Goal: Transaction & Acquisition: Book appointment/travel/reservation

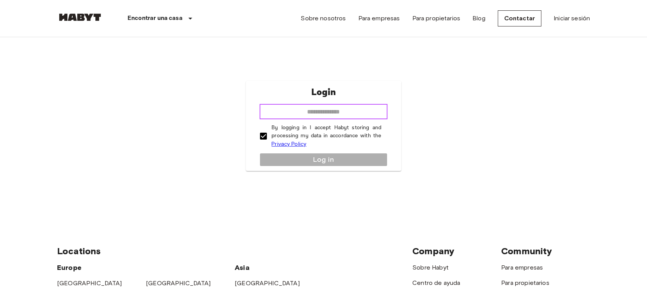
click at [327, 112] on input "email" at bounding box center [324, 111] width 128 height 15
type input "**********"
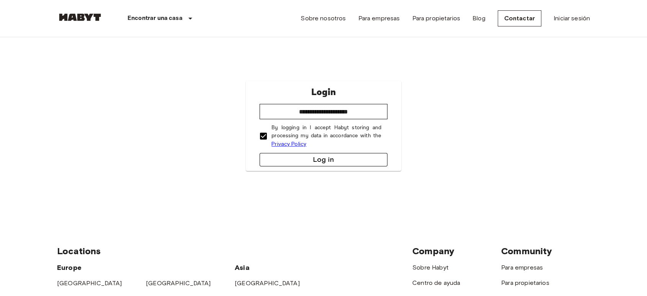
click at [317, 157] on button "Log in" at bounding box center [324, 159] width 128 height 13
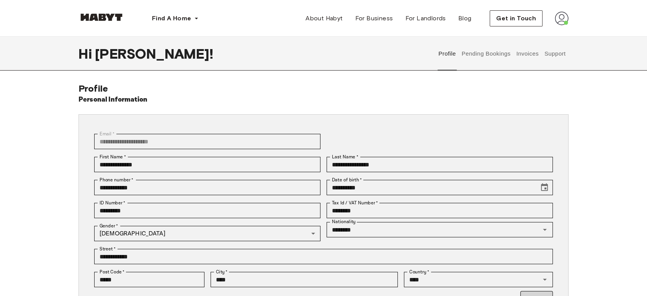
scroll to position [85, 0]
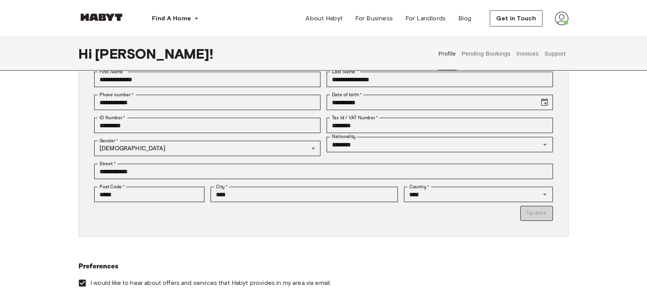
click at [44, 154] on div "**********" at bounding box center [323, 144] width 647 height 293
click at [544, 211] on p "Update" at bounding box center [323, 213] width 459 height 15
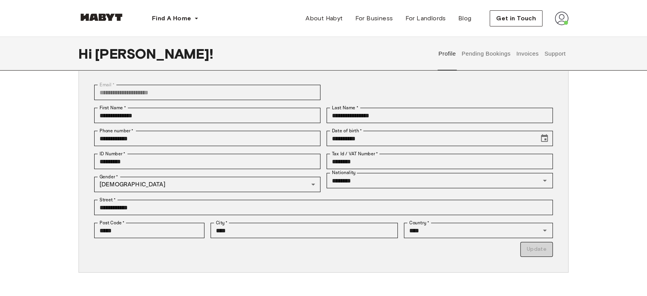
scroll to position [0, 0]
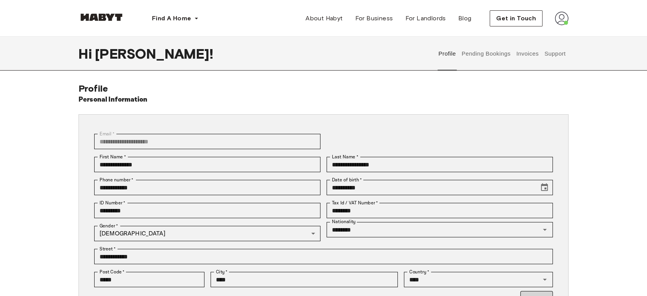
click at [499, 52] on button "Pending Bookings" at bounding box center [486, 54] width 51 height 34
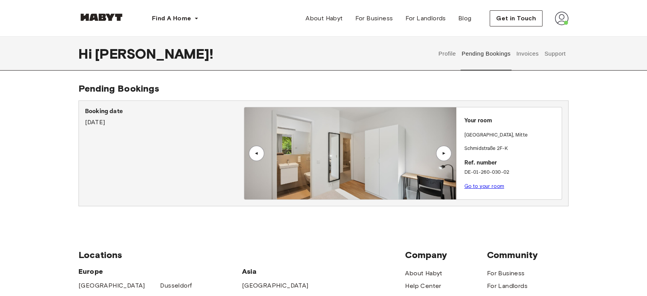
click at [518, 57] on button "Invoices" at bounding box center [527, 54] width 24 height 34
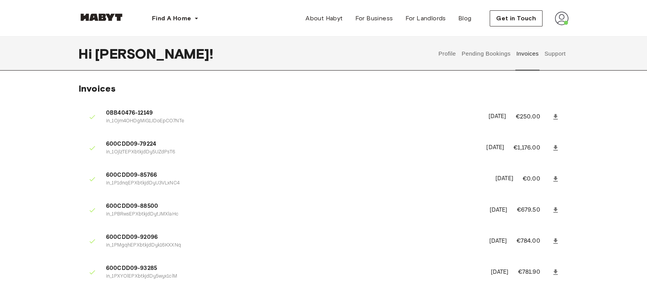
click at [554, 51] on button "Support" at bounding box center [554, 54] width 23 height 34
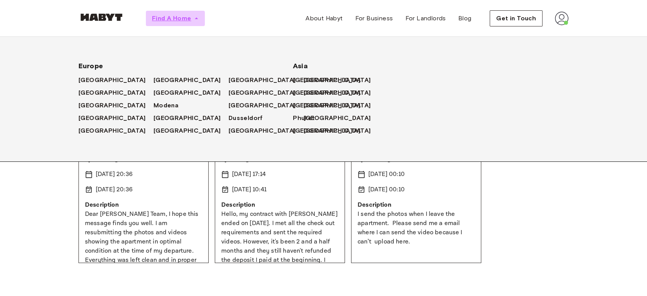
click at [176, 17] on span "Find A Home" at bounding box center [171, 18] width 39 height 9
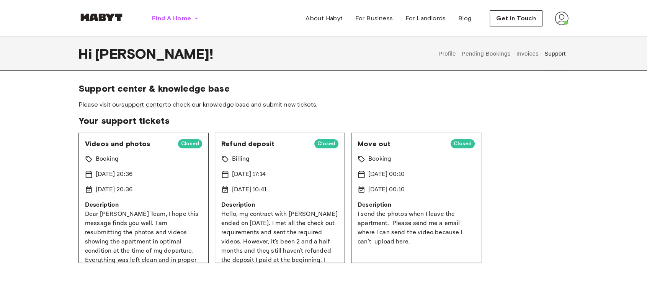
click at [183, 18] on span "Find A Home" at bounding box center [171, 18] width 39 height 9
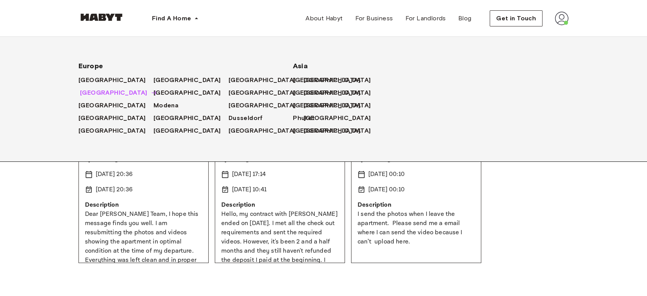
click at [83, 91] on span "[GEOGRAPHIC_DATA]" at bounding box center [113, 92] width 67 height 9
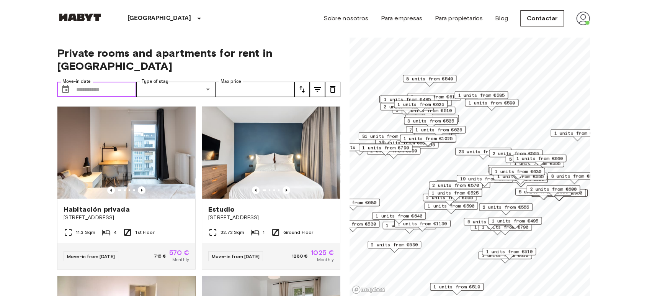
click at [109, 82] on input "Move-in date" at bounding box center [106, 89] width 60 height 15
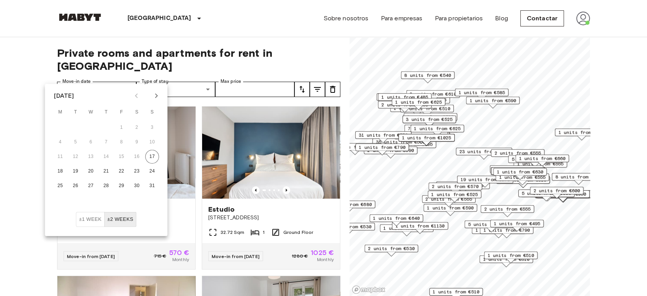
click at [156, 94] on icon "Next month" at bounding box center [156, 95] width 3 height 5
click at [141, 95] on icon "Previous month" at bounding box center [136, 95] width 9 height 9
click at [61, 168] on button "20" at bounding box center [60, 171] width 14 height 14
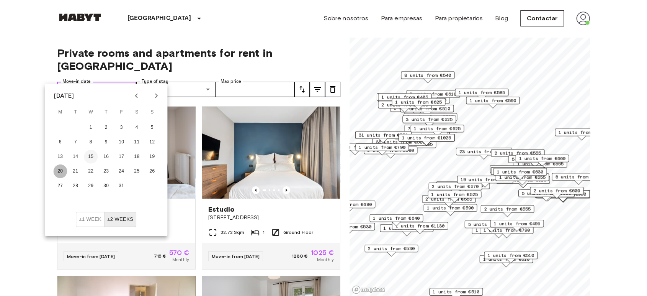
type input "**********"
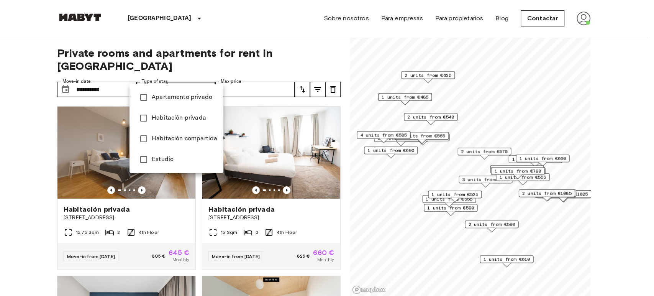
click at [27, 132] on div at bounding box center [327, 148] width 654 height 296
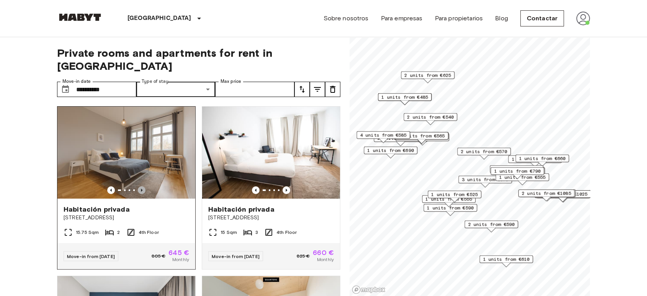
click at [140, 186] on icon "Previous image" at bounding box center [142, 190] width 8 height 8
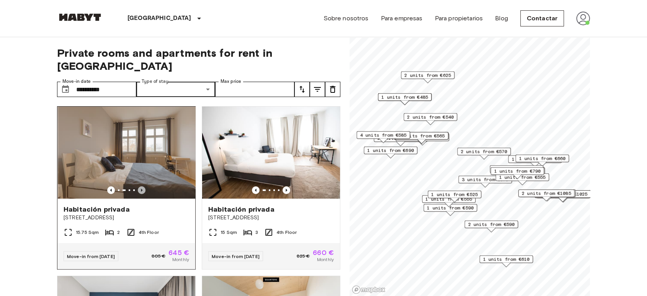
click at [140, 186] on icon "Previous image" at bounding box center [142, 190] width 8 height 8
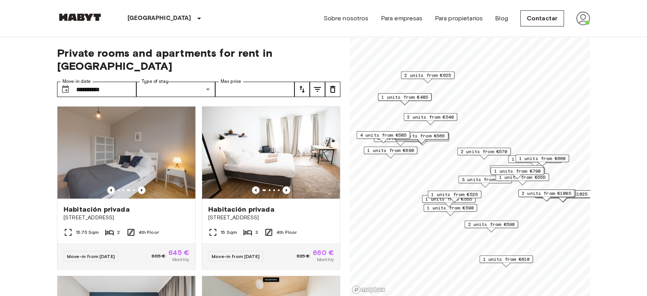
click at [190, 85] on div "**********" at bounding box center [198, 166] width 283 height 259
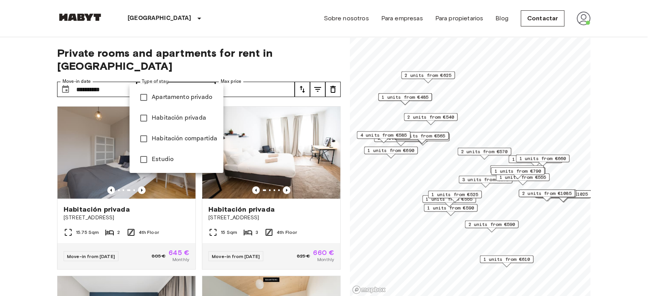
click at [245, 73] on div at bounding box center [327, 148] width 654 height 296
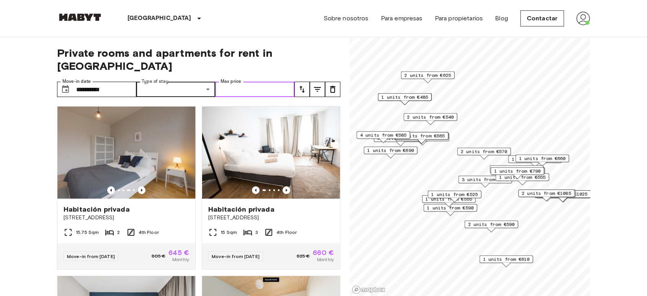
click at [245, 82] on input "Max price" at bounding box center [254, 89] width 79 height 15
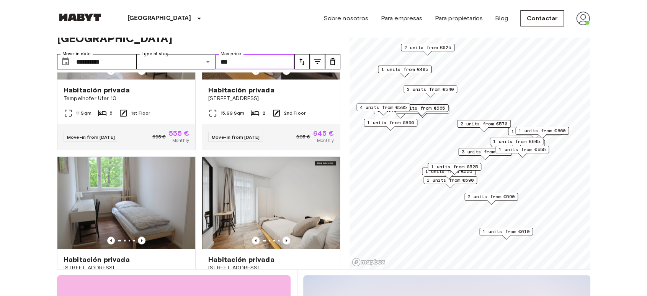
scroll to position [42, 0]
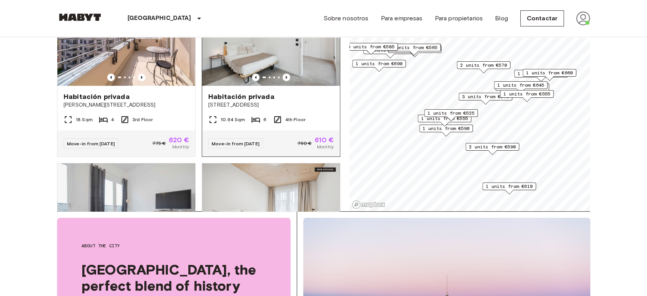
scroll to position [2186, 0]
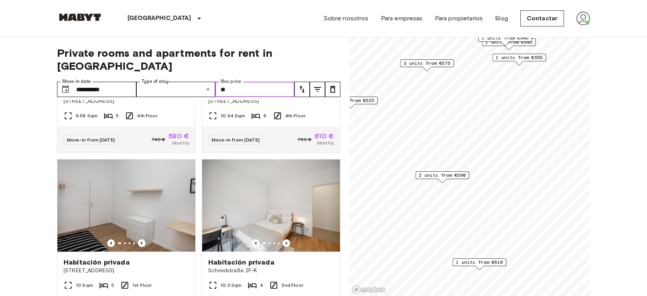
type input "*"
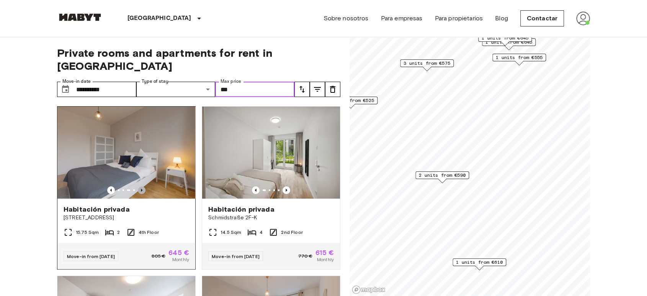
click at [141, 186] on icon "Previous image" at bounding box center [142, 190] width 8 height 8
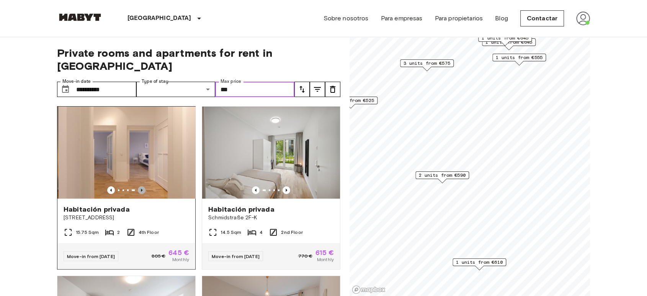
click at [141, 186] on icon "Previous image" at bounding box center [142, 190] width 8 height 8
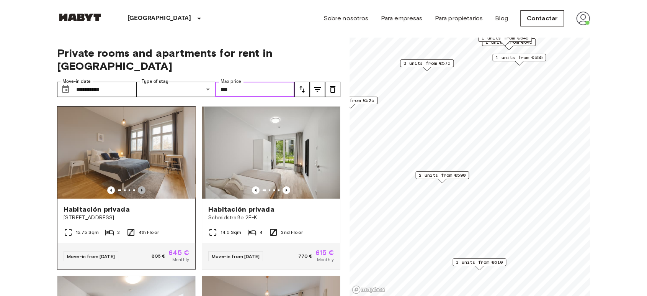
click at [141, 186] on icon "Previous image" at bounding box center [142, 190] width 8 height 8
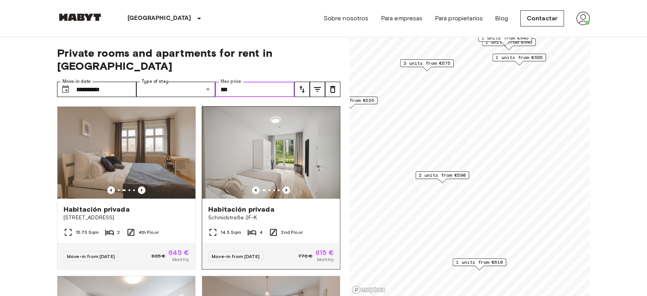
click at [283, 186] on icon "Previous image" at bounding box center [287, 190] width 8 height 8
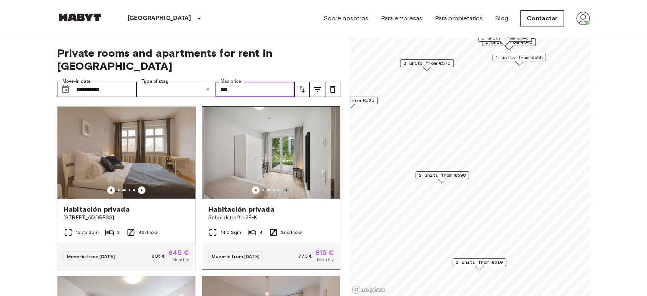
click at [283, 186] on icon "Previous image" at bounding box center [287, 190] width 8 height 8
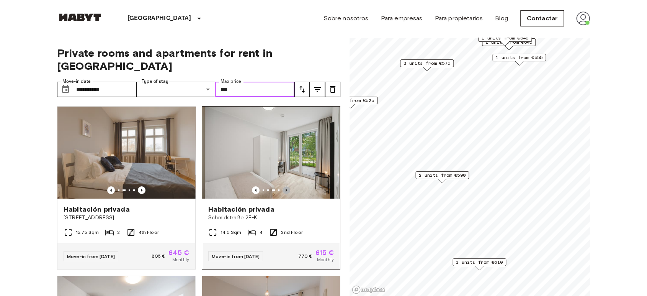
click at [283, 186] on icon "Previous image" at bounding box center [287, 190] width 8 height 8
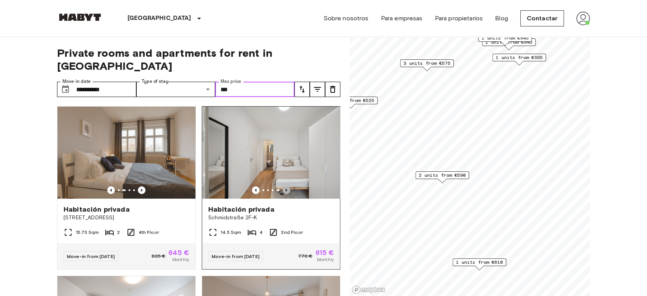
click at [283, 186] on icon "Previous image" at bounding box center [287, 190] width 8 height 8
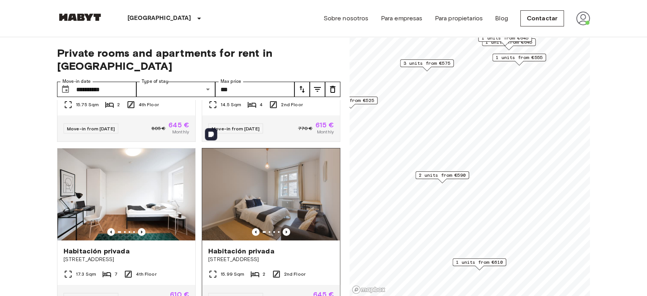
scroll to position [170, 0]
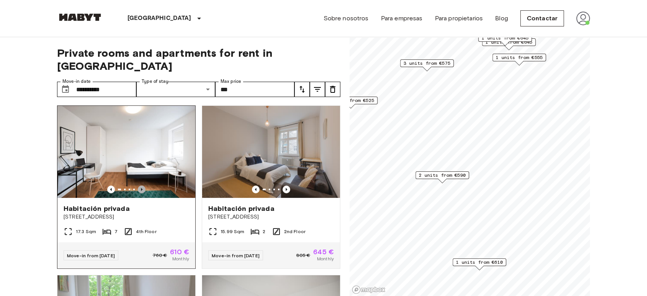
click at [139, 185] on icon "Previous image" at bounding box center [142, 189] width 8 height 8
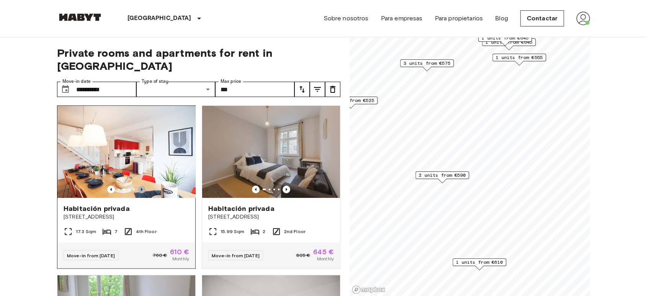
click at [139, 185] on icon "Previous image" at bounding box center [142, 189] width 8 height 8
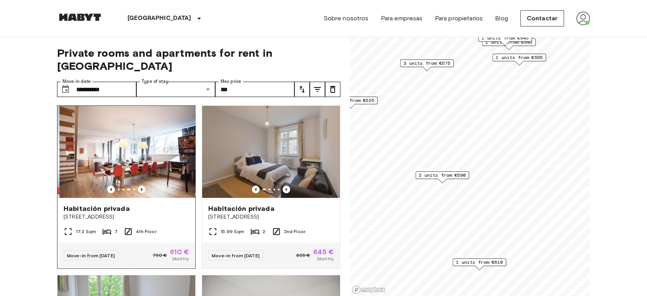
click at [139, 185] on icon "Previous image" at bounding box center [142, 189] width 8 height 8
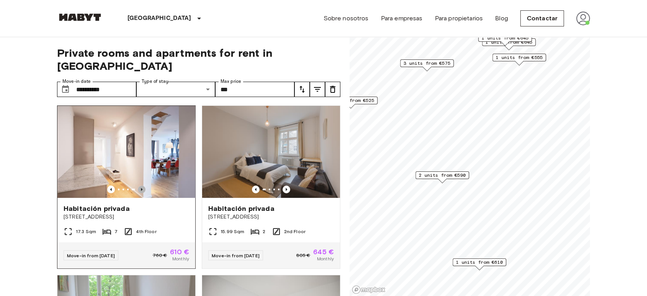
click at [139, 185] on icon "Previous image" at bounding box center [142, 189] width 8 height 8
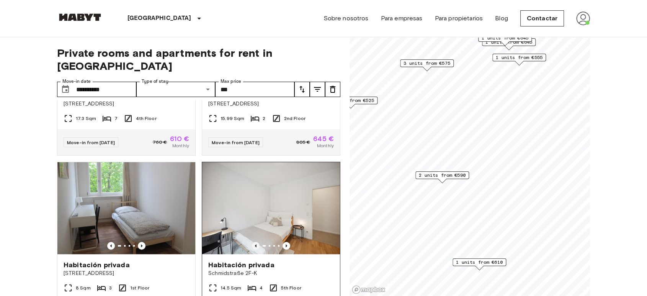
scroll to position [297, 0]
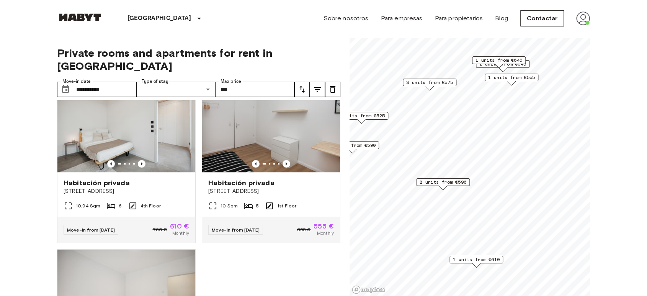
scroll to position [683, 0]
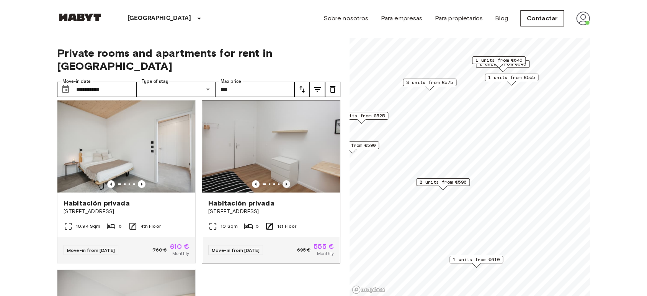
click at [283, 184] on icon "Previous image" at bounding box center [287, 184] width 8 height 8
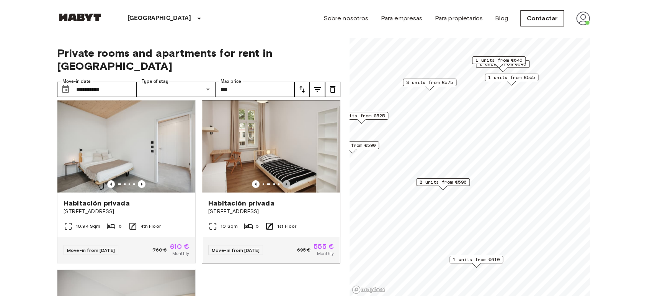
click at [286, 184] on icon "Previous image" at bounding box center [287, 183] width 2 height 3
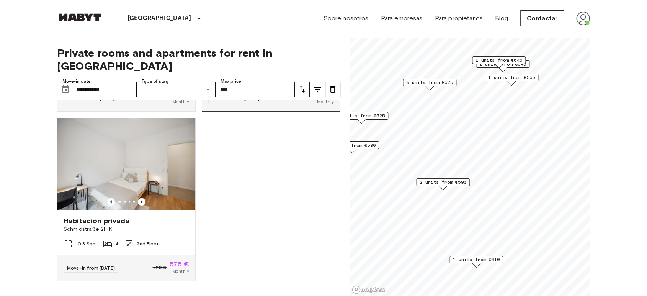
scroll to position [853, 0]
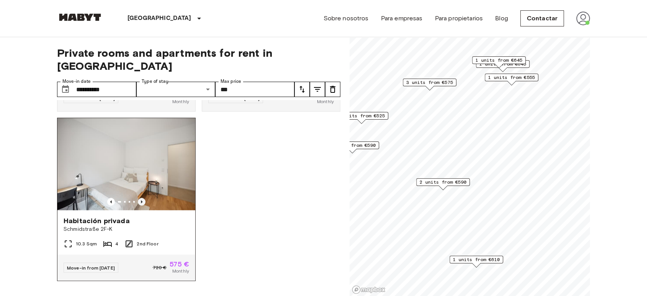
click at [141, 200] on icon "Previous image" at bounding box center [142, 201] width 2 height 3
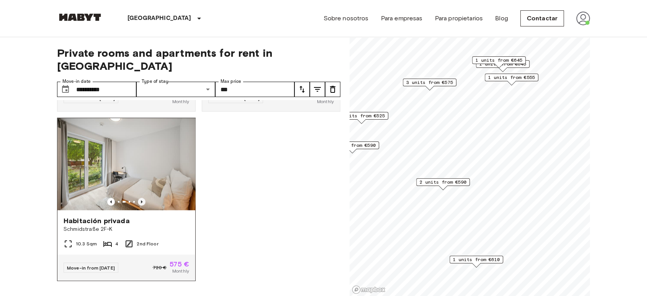
click at [141, 200] on icon "Previous image" at bounding box center [142, 201] width 2 height 3
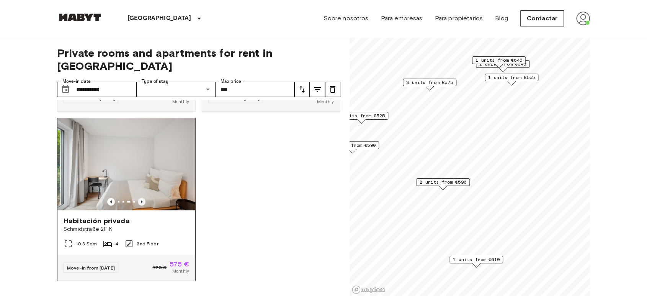
click at [141, 200] on icon "Previous image" at bounding box center [142, 201] width 2 height 3
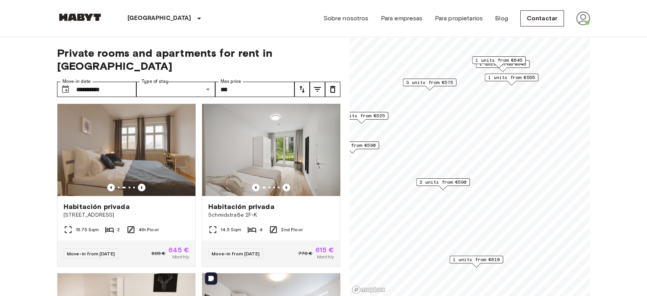
scroll to position [0, 0]
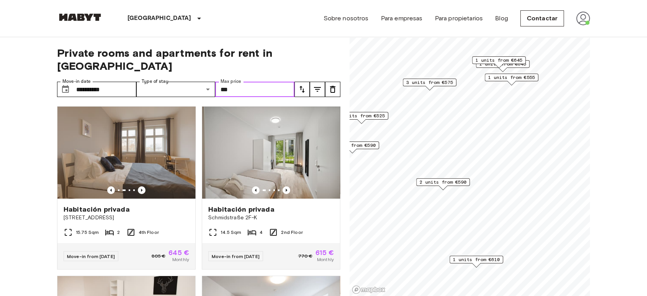
drag, startPoint x: 248, startPoint y: 79, endPoint x: 214, endPoint y: 86, distance: 34.8
click at [214, 86] on div "**********" at bounding box center [198, 166] width 283 height 259
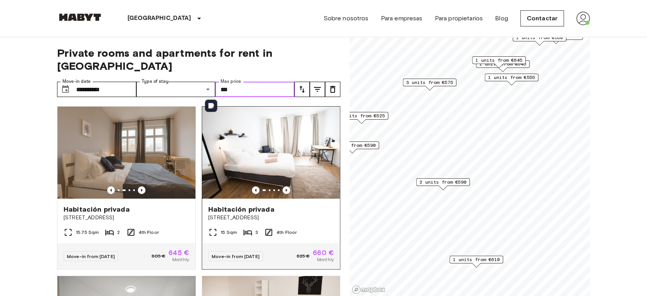
scroll to position [42, 0]
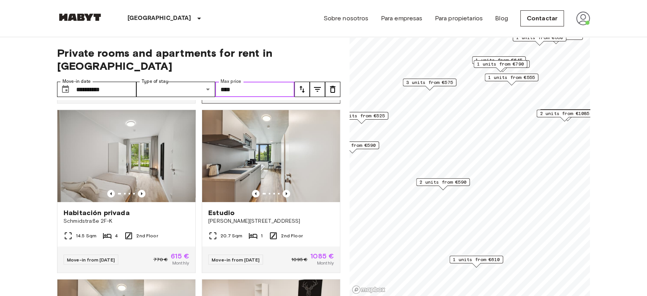
scroll to position [170, 0]
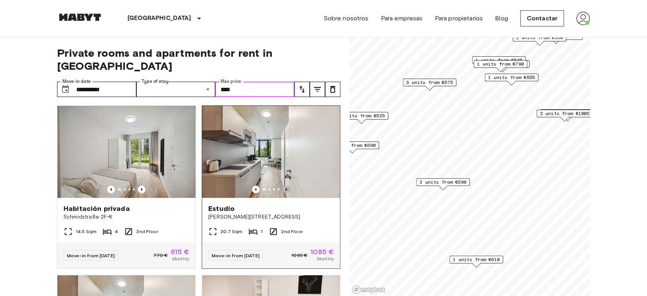
click at [283, 185] on icon "Previous image" at bounding box center [287, 189] width 8 height 8
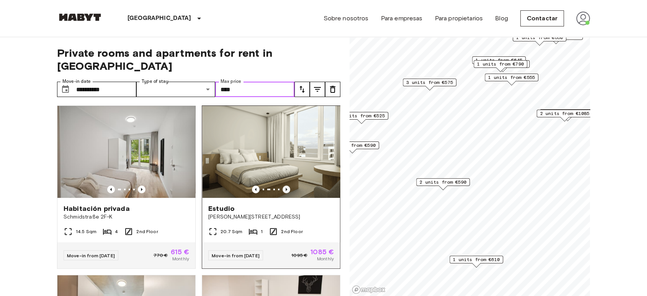
click at [283, 185] on icon "Previous image" at bounding box center [287, 189] width 8 height 8
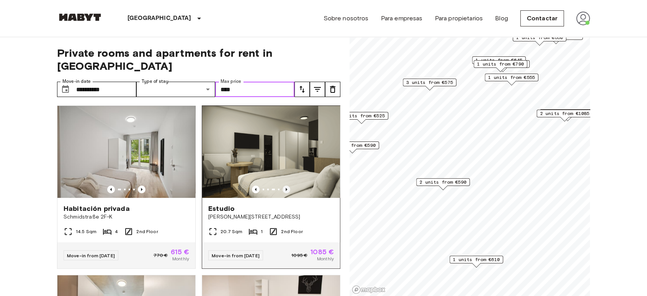
click at [283, 185] on icon "Previous image" at bounding box center [287, 189] width 8 height 8
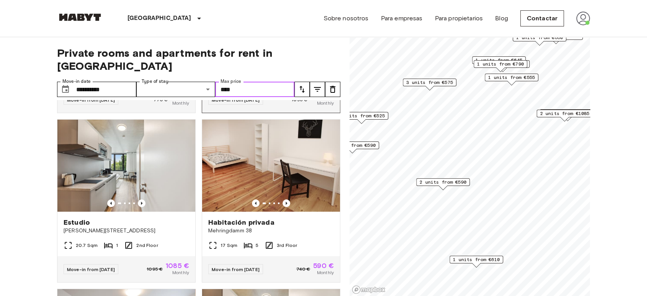
scroll to position [340, 0]
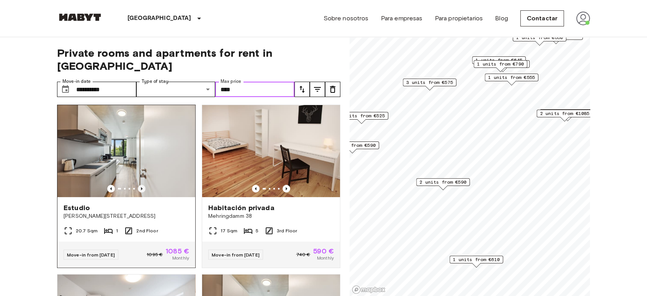
click at [139, 185] on icon "Previous image" at bounding box center [142, 189] width 8 height 8
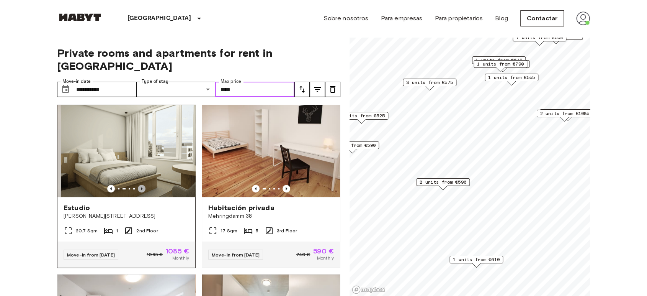
click at [139, 185] on icon "Previous image" at bounding box center [142, 189] width 8 height 8
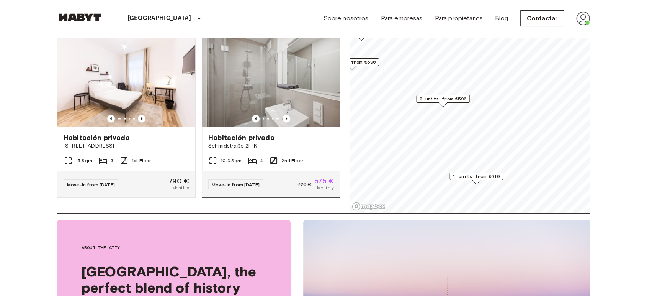
scroll to position [85, 0]
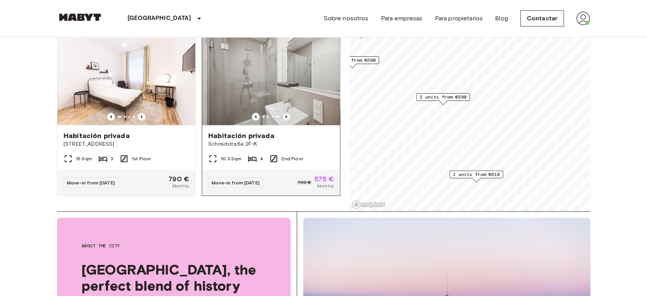
click at [283, 113] on icon "Previous image" at bounding box center [287, 117] width 8 height 8
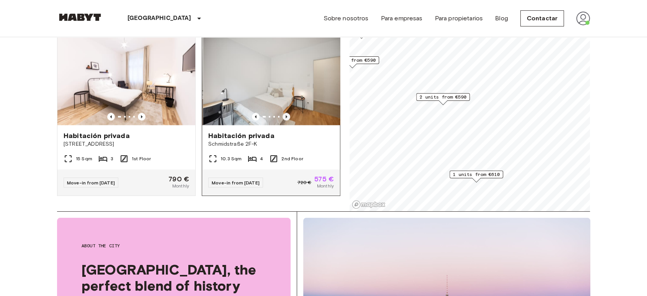
scroll to position [1331, 0]
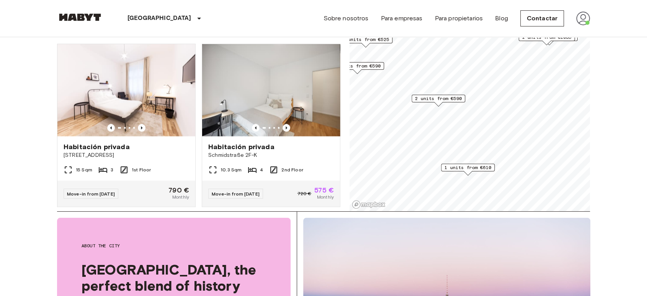
type input "****"
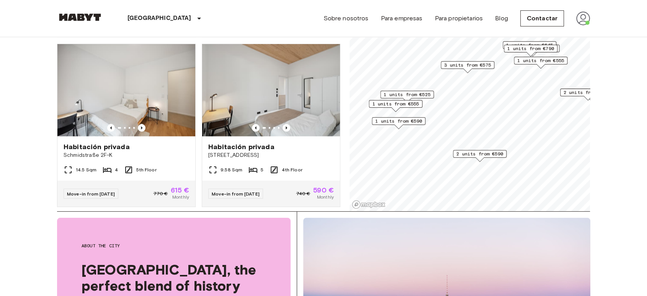
scroll to position [1852, 0]
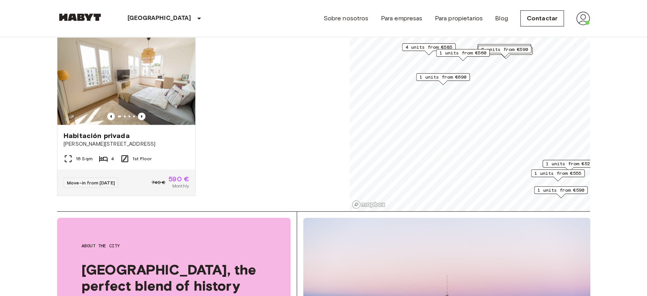
scroll to position [1721, 0]
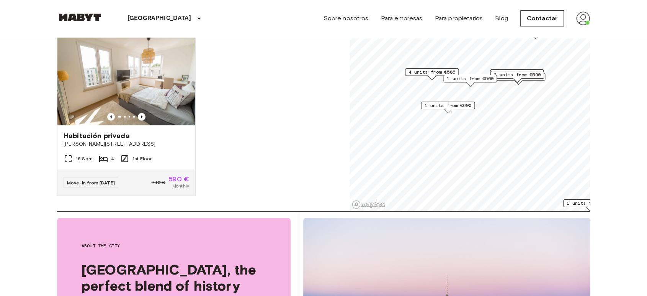
scroll to position [1547, 0]
click at [422, 77] on div "4 units from €585" at bounding box center [432, 74] width 54 height 12
click at [422, 74] on span "4 units from €585" at bounding box center [432, 72] width 47 height 7
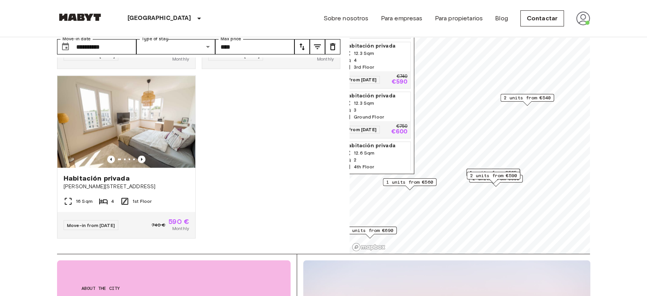
scroll to position [52, 0]
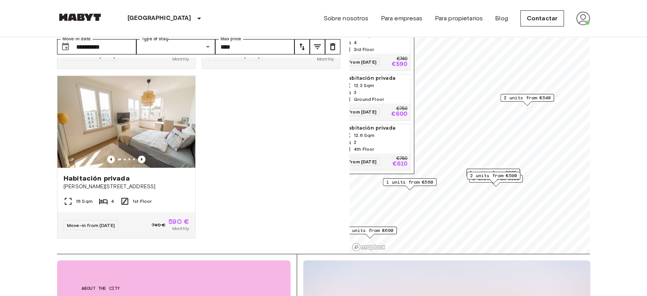
click at [518, 97] on span "2 units from €540" at bounding box center [527, 97] width 47 height 7
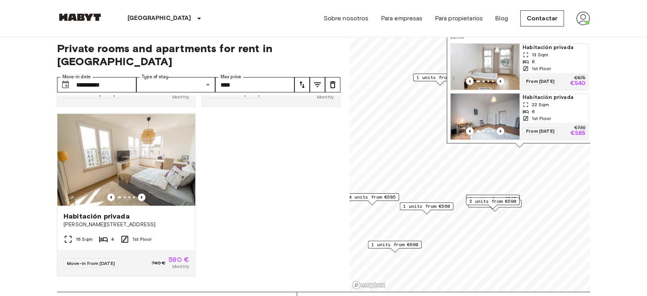
scroll to position [0, 0]
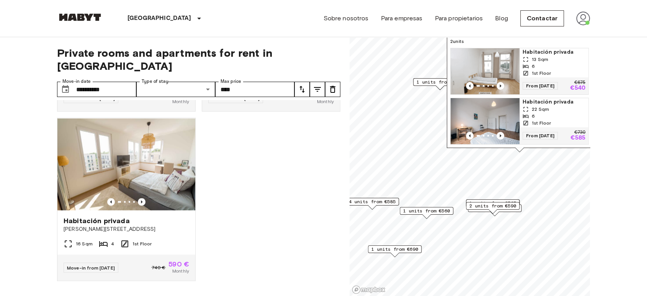
click at [415, 209] on span "1 units from €560" at bounding box center [426, 210] width 47 height 7
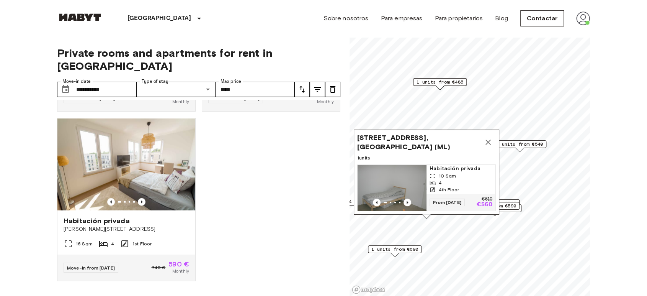
click at [402, 247] on span "1 units from €690" at bounding box center [394, 248] width 47 height 7
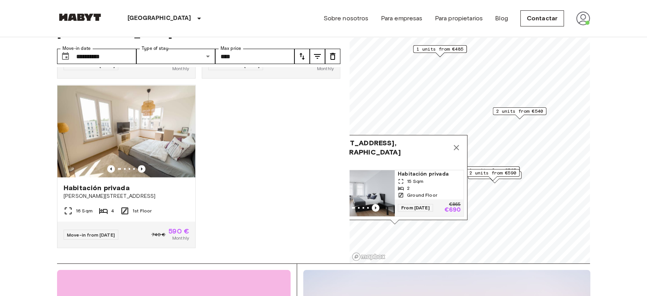
scroll to position [85, 0]
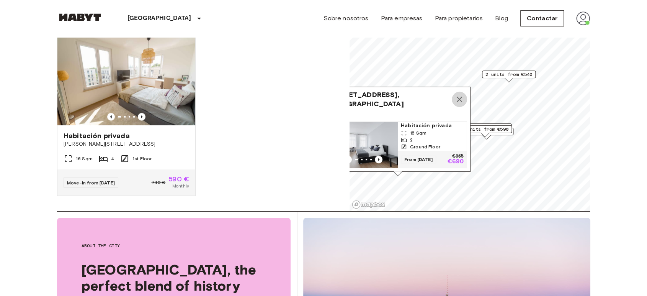
click at [455, 97] on icon "Map marker" at bounding box center [459, 99] width 9 height 9
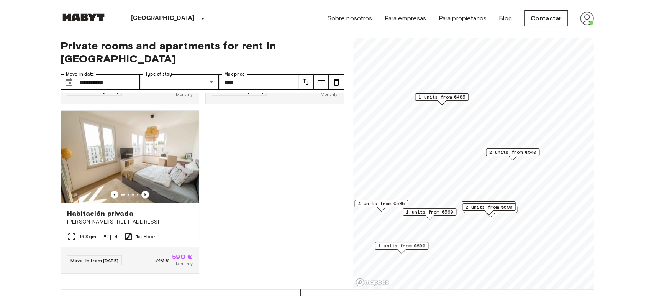
scroll to position [0, 0]
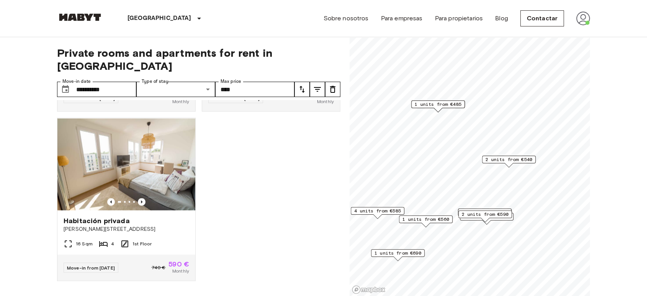
click at [314, 85] on icon "tune" at bounding box center [317, 89] width 9 height 9
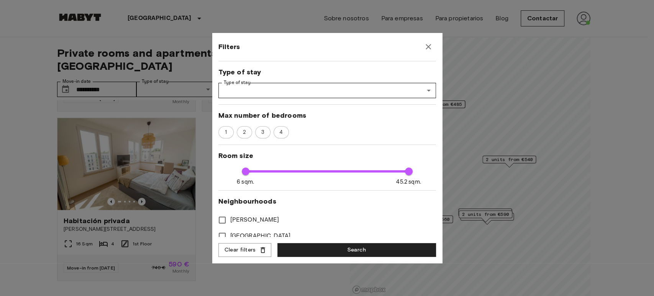
scroll to position [85, 0]
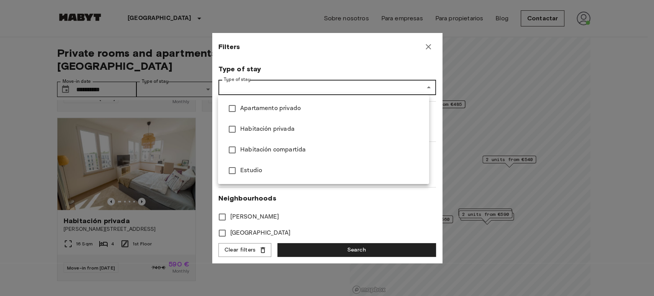
click at [360, 208] on div at bounding box center [327, 148] width 654 height 296
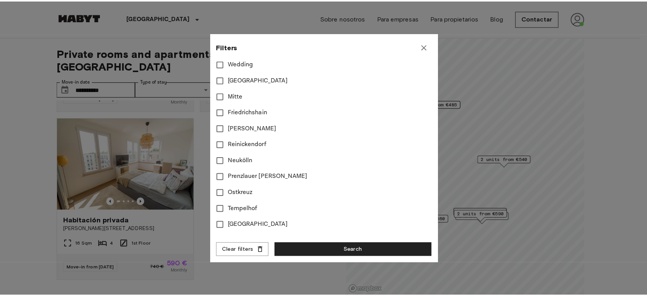
scroll to position [337, 0]
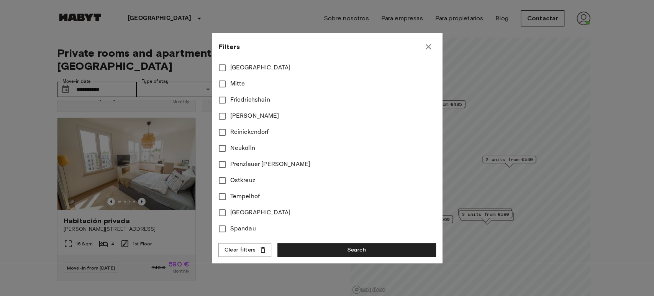
click at [255, 130] on span "Reinickendorf" at bounding box center [249, 131] width 39 height 9
type input "****"
type input "**"
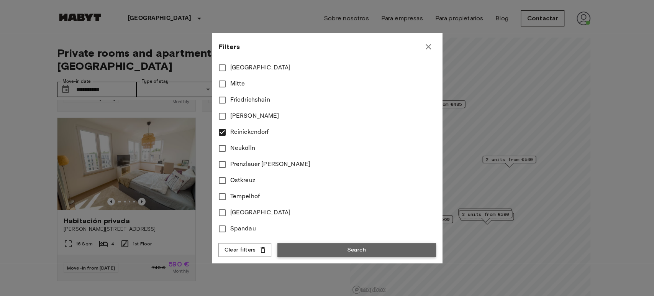
click at [378, 247] on button "Search" at bounding box center [356, 250] width 159 height 14
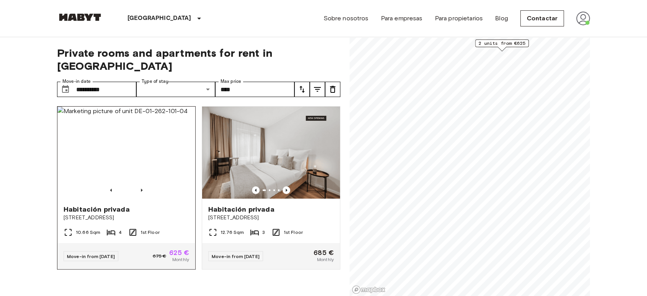
click at [135, 186] on div at bounding box center [126, 190] width 138 height 8
click at [283, 186] on icon "Previous image" at bounding box center [287, 190] width 8 height 8
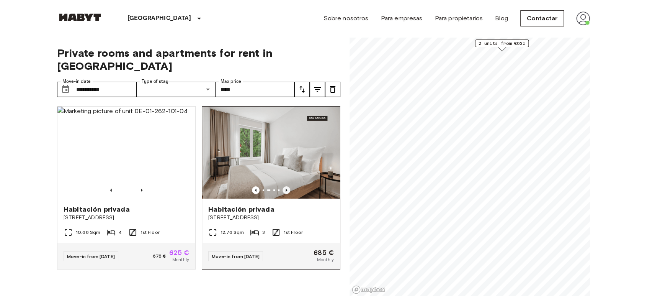
click at [283, 186] on icon "Previous image" at bounding box center [287, 190] width 8 height 8
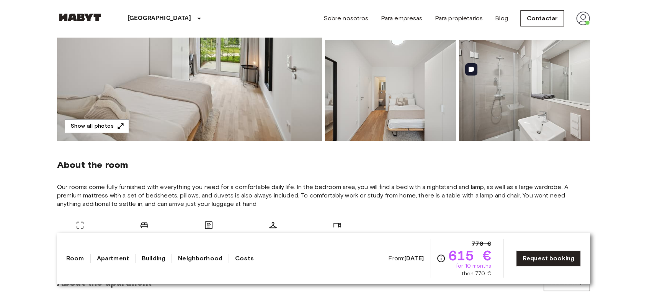
scroll to position [85, 0]
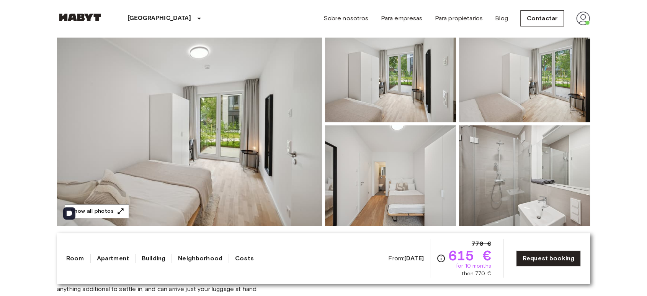
click at [215, 114] on img at bounding box center [189, 124] width 265 height 204
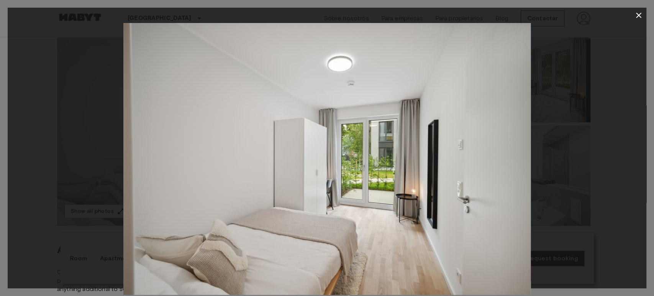
click at [639, 15] on icon "button" at bounding box center [638, 15] width 9 height 9
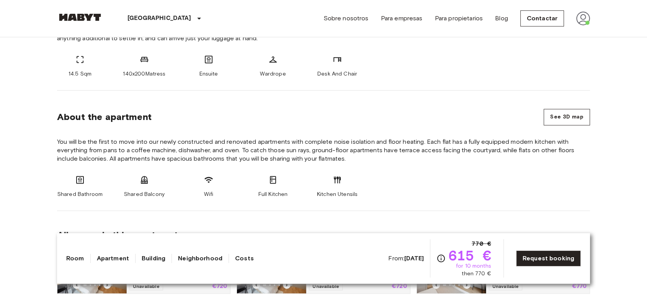
scroll to position [340, 0]
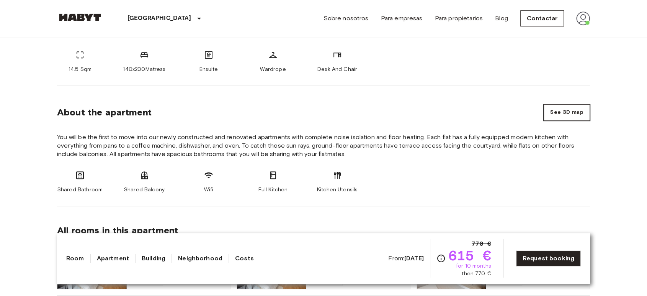
click at [575, 115] on button "See 3D map" at bounding box center [567, 112] width 46 height 16
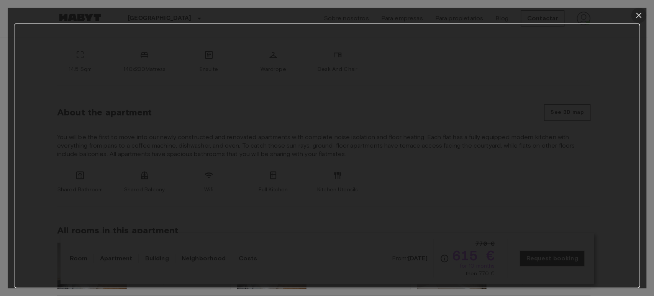
click at [634, 17] on icon "button" at bounding box center [638, 15] width 9 height 9
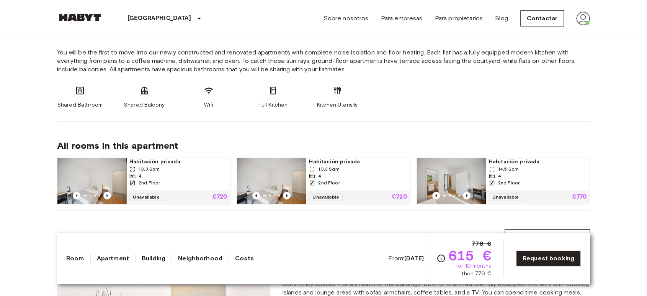
scroll to position [383, 0]
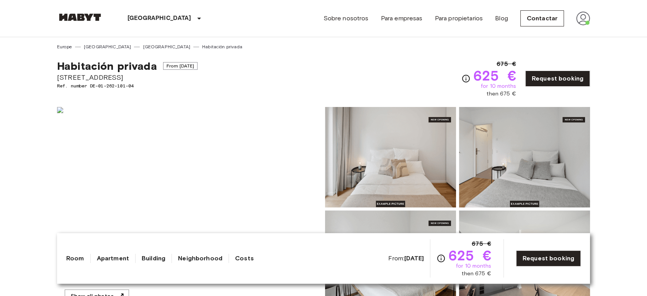
click at [213, 150] on img at bounding box center [189, 209] width 265 height 204
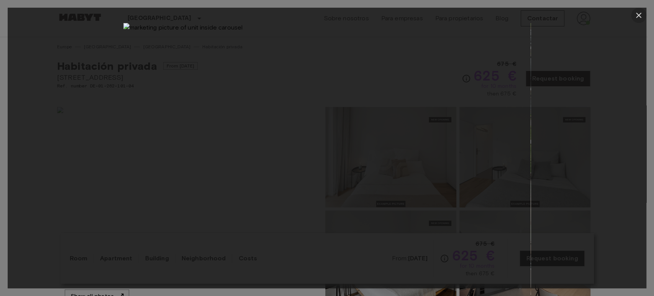
click at [641, 18] on icon "button" at bounding box center [638, 15] width 9 height 9
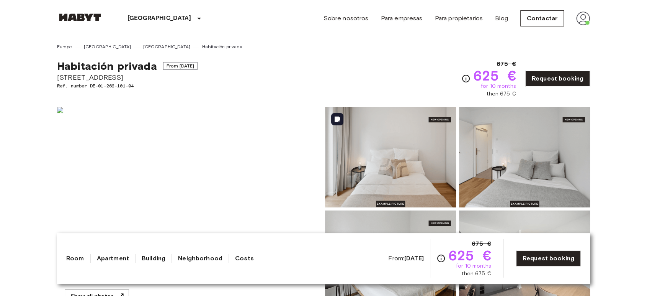
click at [410, 150] on img at bounding box center [390, 157] width 131 height 100
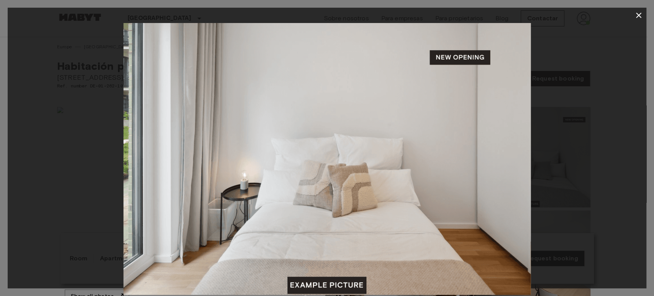
click at [557, 165] on div at bounding box center [327, 158] width 638 height 271
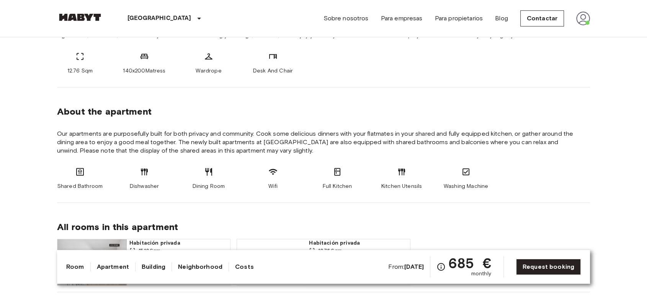
scroll to position [383, 0]
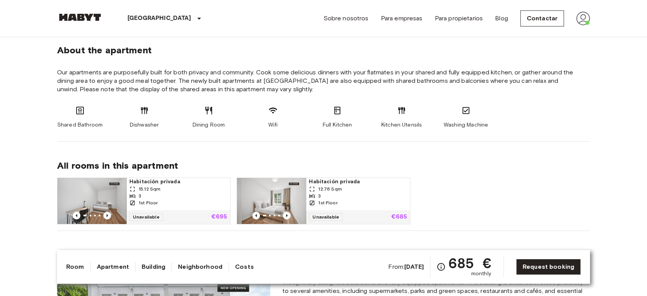
click at [461, 109] on icon at bounding box center [465, 110] width 9 height 9
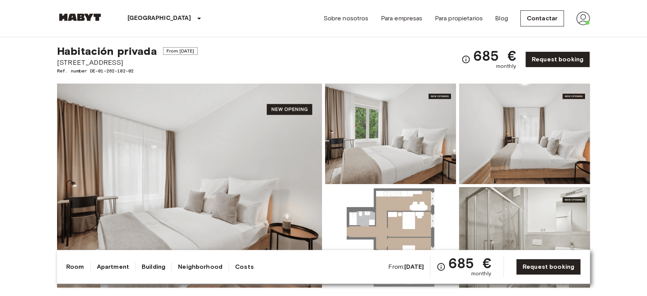
scroll to position [0, 0]
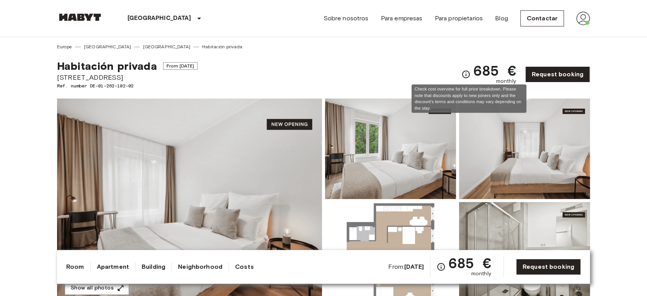
click at [470, 75] on icon "Check cost overview for full price breakdown. Please note that discounts apply …" at bounding box center [465, 74] width 9 height 9
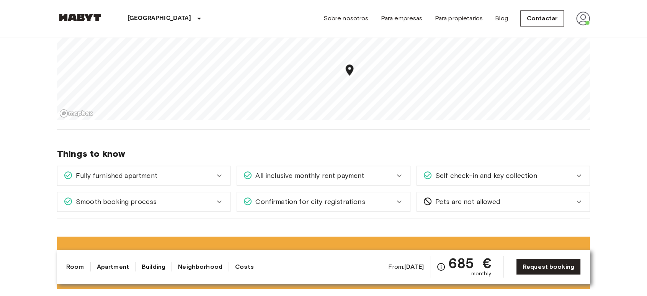
scroll to position [893, 0]
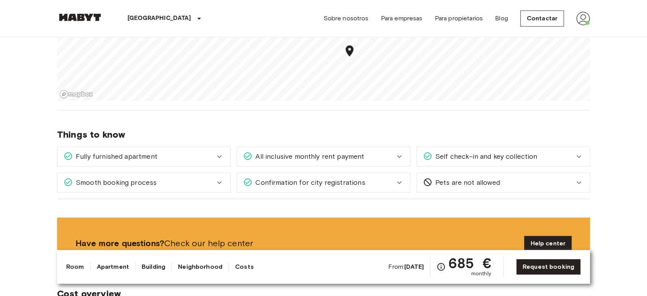
click at [376, 183] on div "Confirmation for city registrations" at bounding box center [318, 182] width 151 height 10
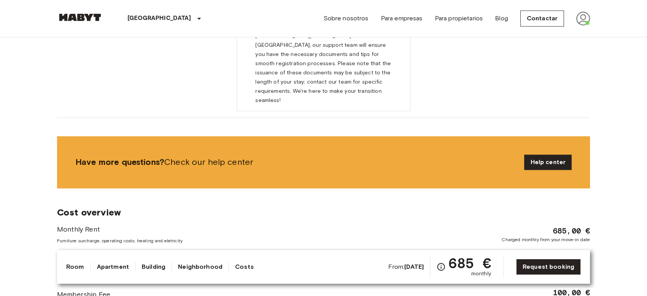
scroll to position [1106, 0]
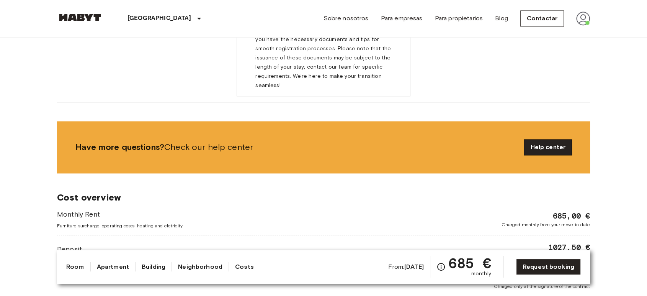
click at [548, 139] on link "Help center" at bounding box center [547, 146] width 47 height 15
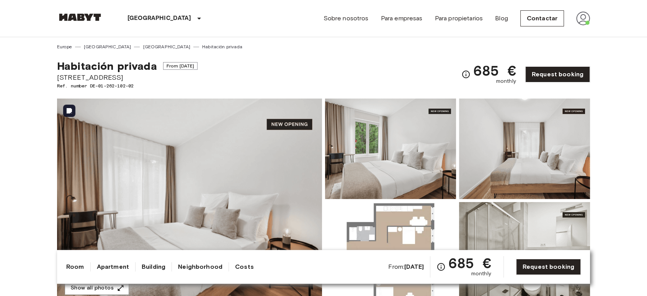
click at [191, 203] on img at bounding box center [189, 200] width 265 height 204
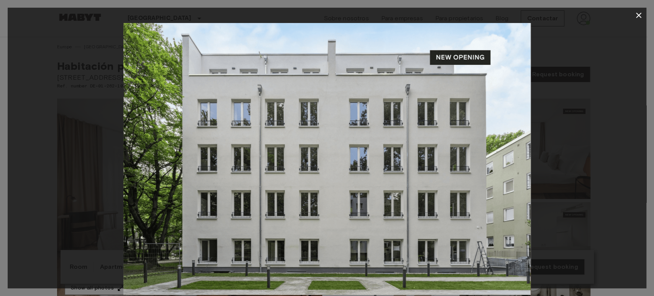
click at [579, 183] on div at bounding box center [327, 158] width 638 height 271
click at [643, 20] on div at bounding box center [327, 15] width 638 height 15
click at [643, 20] on button "button" at bounding box center [638, 15] width 15 height 15
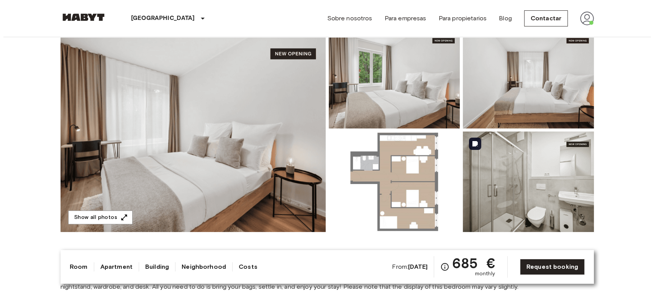
scroll to position [85, 0]
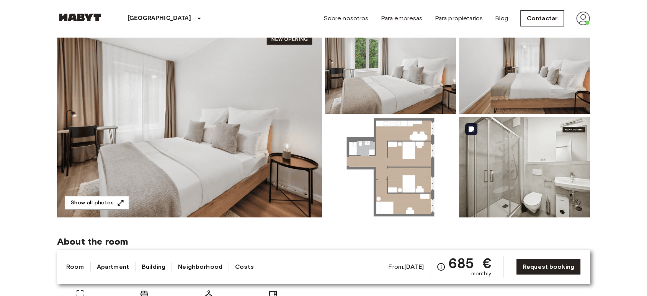
click at [567, 171] on img at bounding box center [524, 167] width 131 height 100
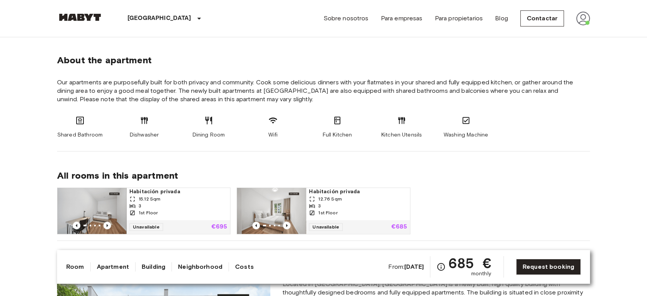
scroll to position [425, 0]
